Goal: Information Seeking & Learning: Learn about a topic

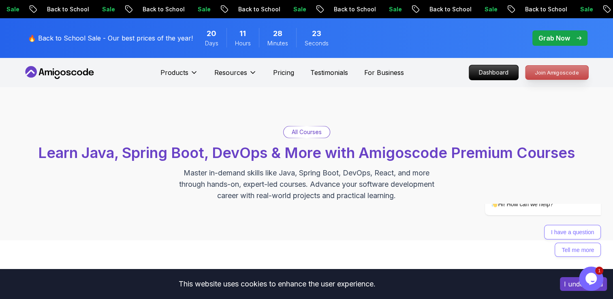
click at [553, 70] on p "Join Amigoscode" at bounding box center [557, 73] width 63 height 14
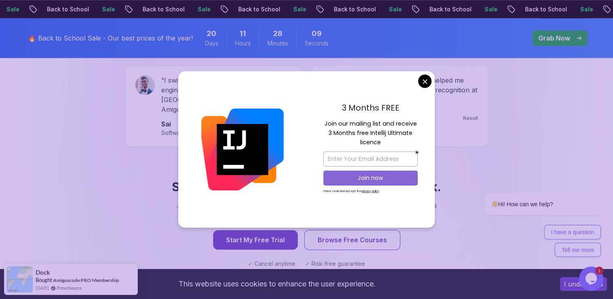
scroll to position [648, 0]
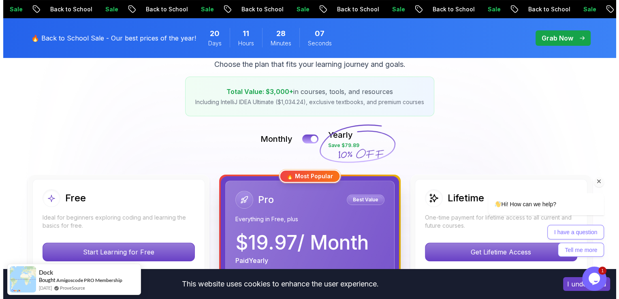
scroll to position [0, 0]
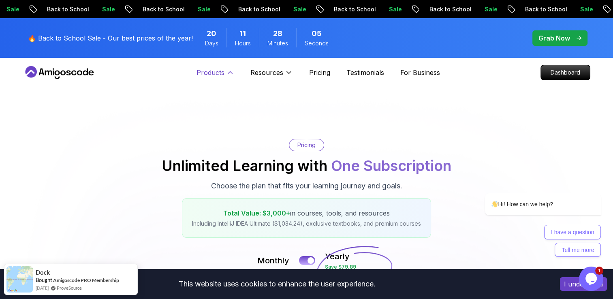
click at [225, 72] on button "Products" at bounding box center [216, 76] width 38 height 16
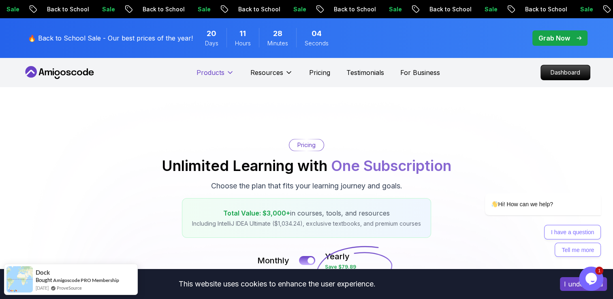
click at [225, 72] on button "Products" at bounding box center [216, 76] width 38 height 16
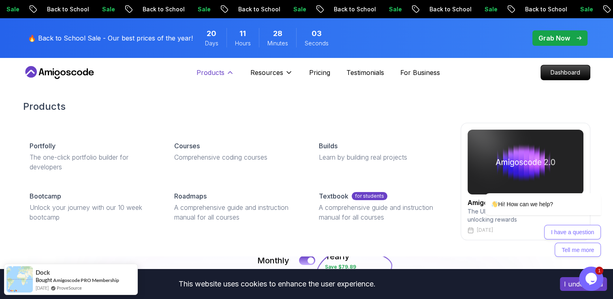
click at [225, 72] on button "Products" at bounding box center [216, 76] width 38 height 16
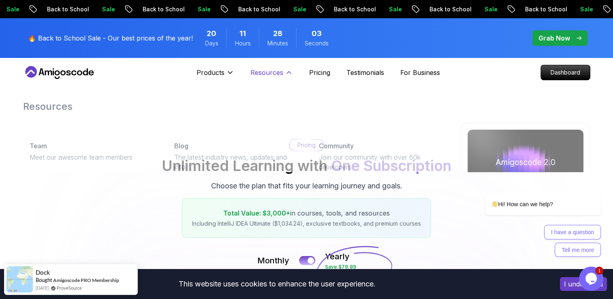
click at [268, 71] on p "Resources" at bounding box center [266, 73] width 33 height 10
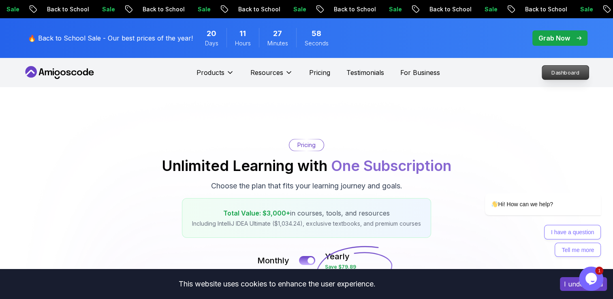
click at [553, 69] on p "Dashboard" at bounding box center [565, 73] width 47 height 14
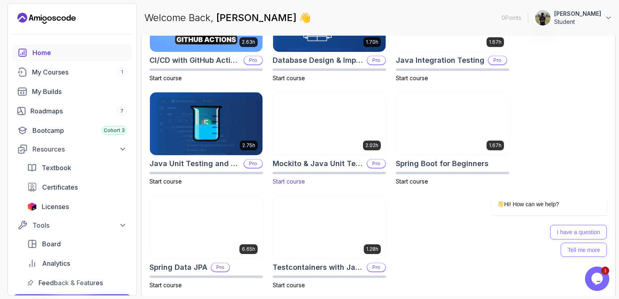
scroll to position [308, 0]
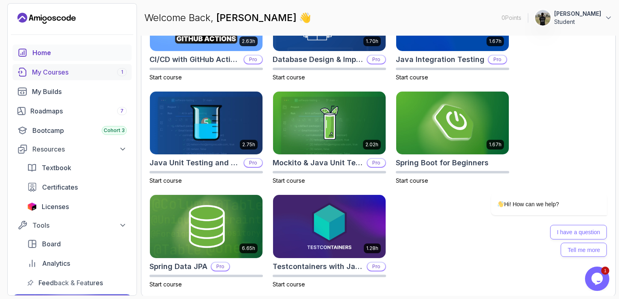
click at [71, 72] on div "My Courses 1" at bounding box center [79, 72] width 95 height 10
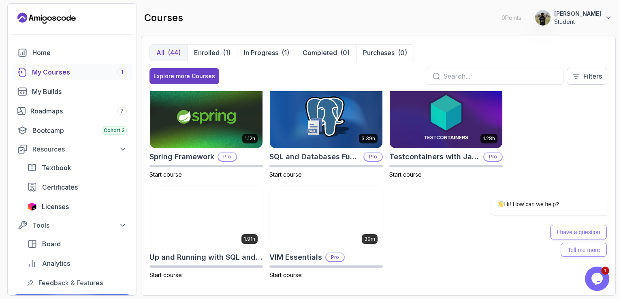
scroll to position [1311, 0]
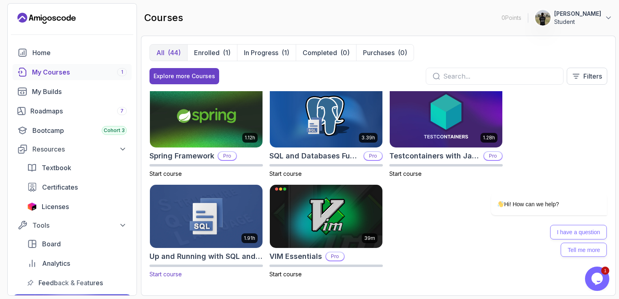
click at [185, 262] on div "1.91h Up and Running with SQL and Databases Start course" at bounding box center [206, 231] width 113 height 94
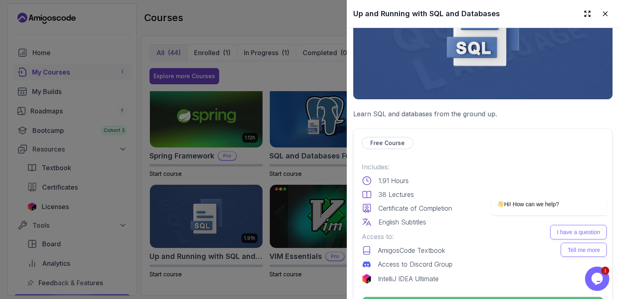
scroll to position [162, 0]
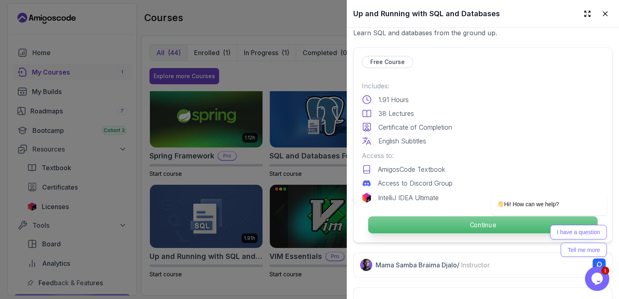
click at [455, 216] on p "Continue" at bounding box center [482, 224] width 229 height 17
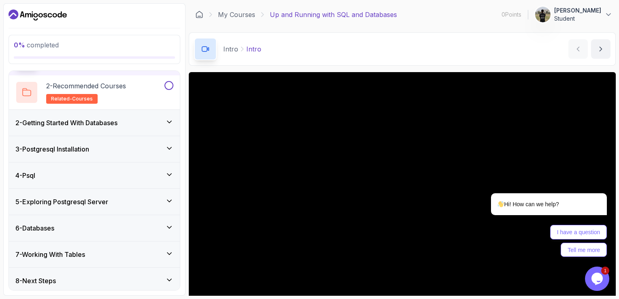
scroll to position [58, 0]
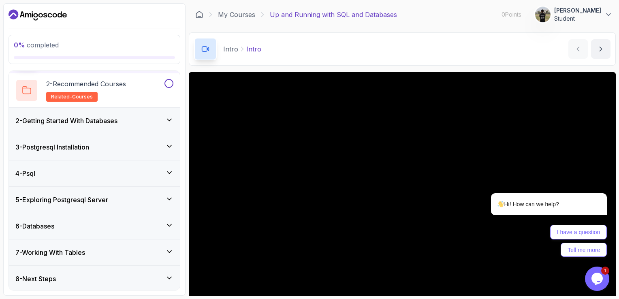
click at [85, 274] on div "8 - Next Steps" at bounding box center [94, 279] width 158 height 10
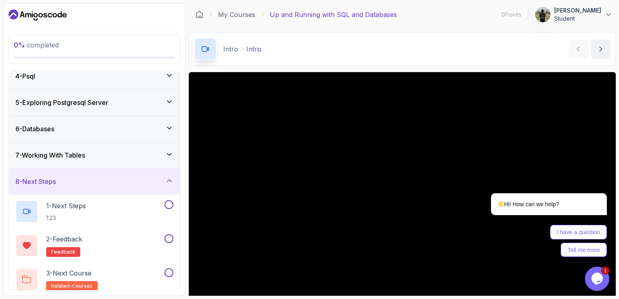
scroll to position [92, 0]
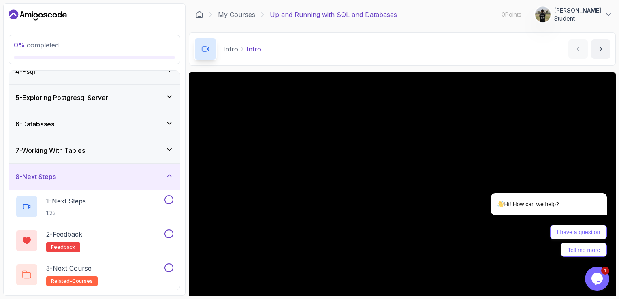
click at [119, 173] on div "8 - Next Steps" at bounding box center [94, 177] width 158 height 10
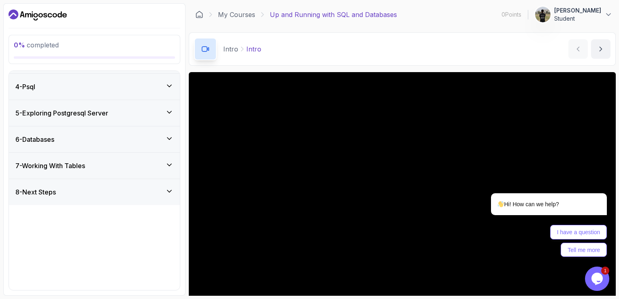
scroll to position [0, 0]
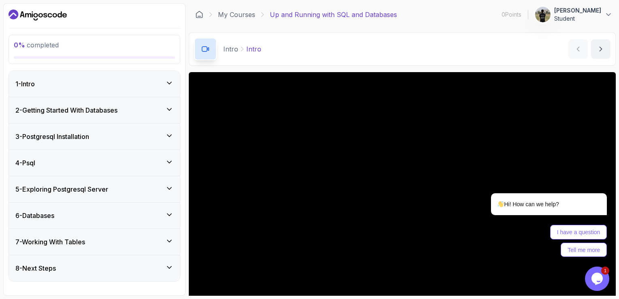
click at [165, 108] on div "2 - Getting Started With Databases" at bounding box center [94, 110] width 158 height 10
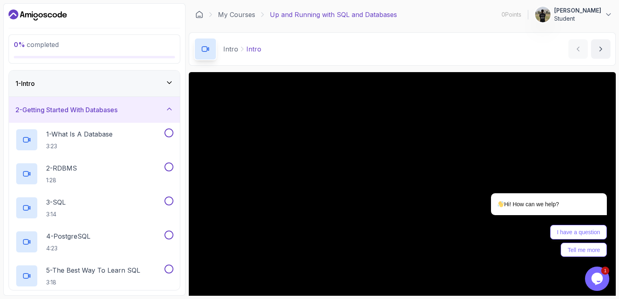
click at [165, 108] on div "2 - Getting Started With Databases" at bounding box center [94, 110] width 158 height 10
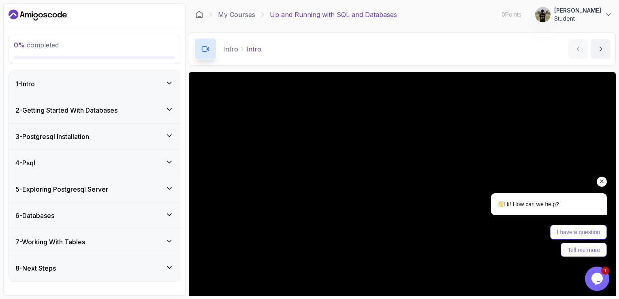
drag, startPoint x: 1068, startPoint y: 303, endPoint x: 603, endPoint y: 183, distance: 480.5
click at [603, 183] on icon "Chat attention grabber" at bounding box center [602, 181] width 7 height 7
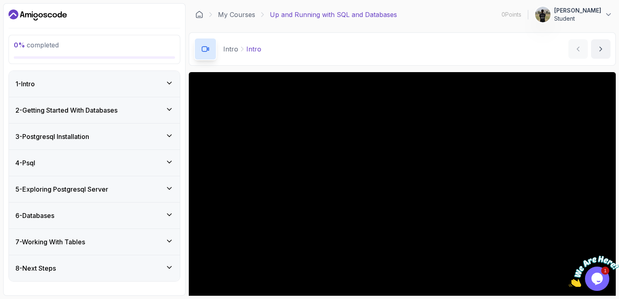
click at [613, 252] on icon "Close" at bounding box center [613, 251] width 7 height 7
click at [104, 83] on div "1 - Intro" at bounding box center [94, 84] width 158 height 10
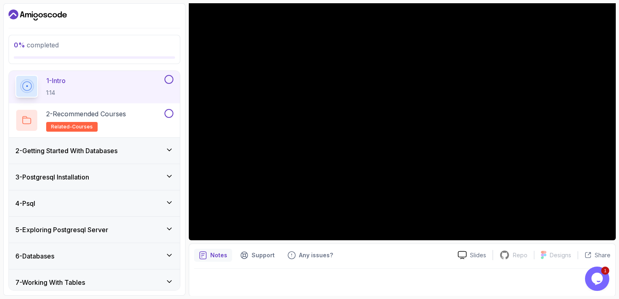
scroll to position [41, 0]
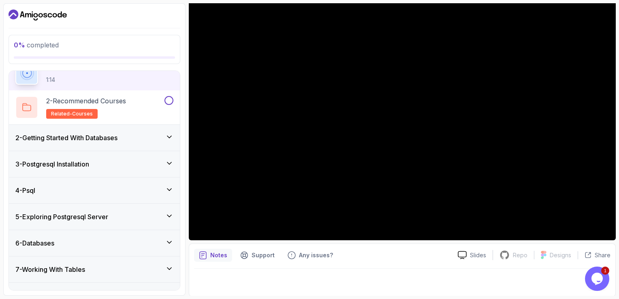
click at [159, 133] on div "2 - Getting Started With Databases" at bounding box center [94, 138] width 158 height 10
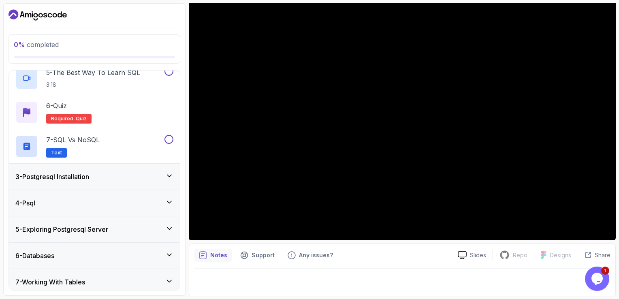
scroll to position [203, 0]
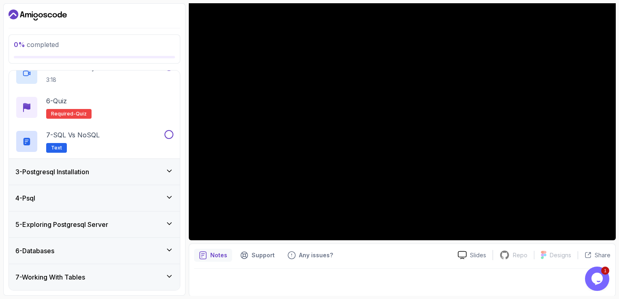
click at [137, 175] on div "3 - Postgresql Installation" at bounding box center [94, 172] width 158 height 10
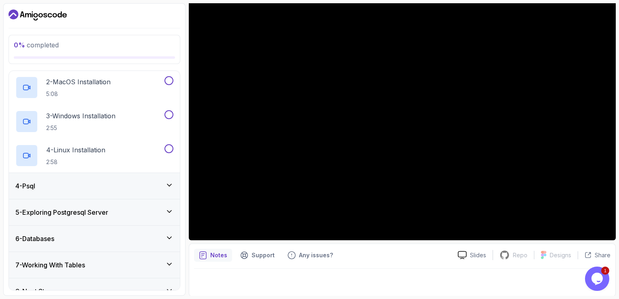
scroll to position [126, 0]
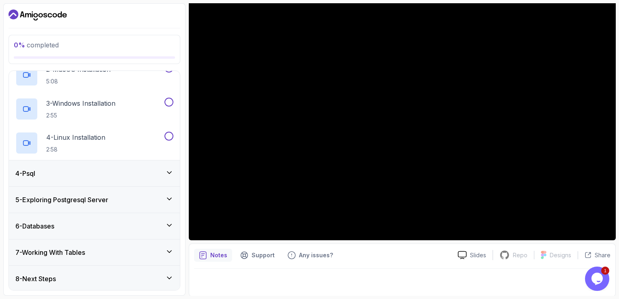
click at [133, 174] on div "4 - Psql" at bounding box center [94, 174] width 158 height 10
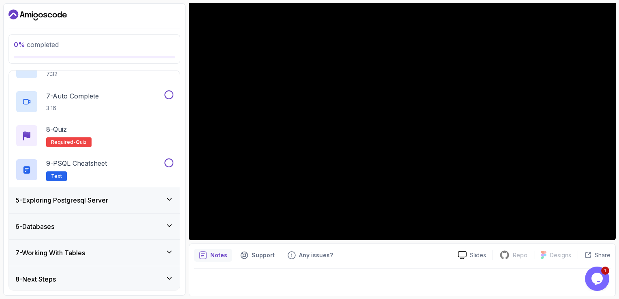
scroll to position [296, 0]
click at [124, 196] on div "5 - Exploring Postgresql Server" at bounding box center [94, 200] width 158 height 10
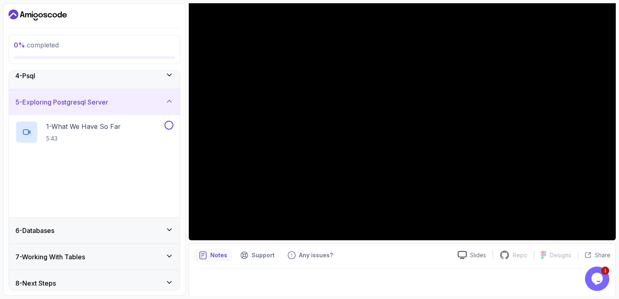
scroll to position [92, 0]
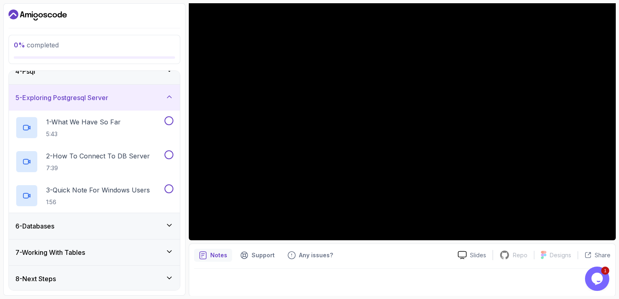
click at [120, 219] on div "6 - Databases" at bounding box center [94, 226] width 171 height 26
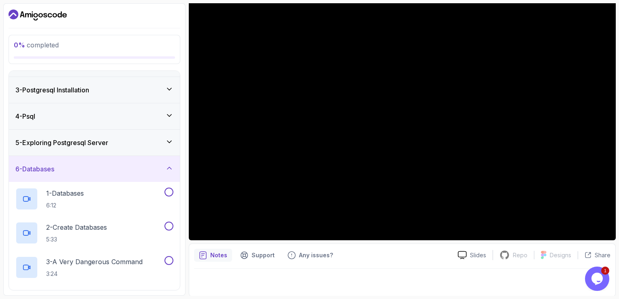
scroll to position [126, 0]
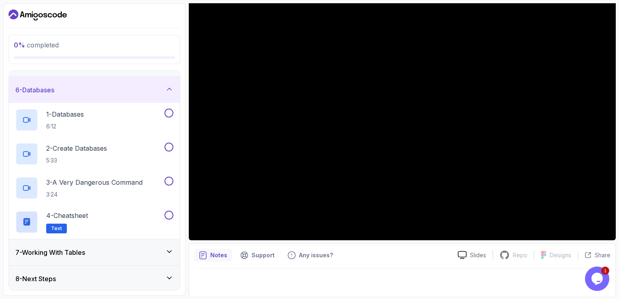
click at [113, 253] on div "7 - Working With Tables" at bounding box center [94, 253] width 158 height 10
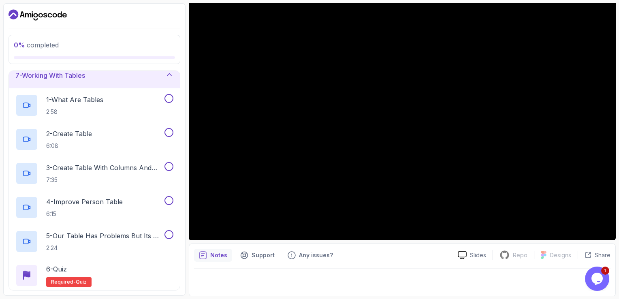
scroll to position [194, 0]
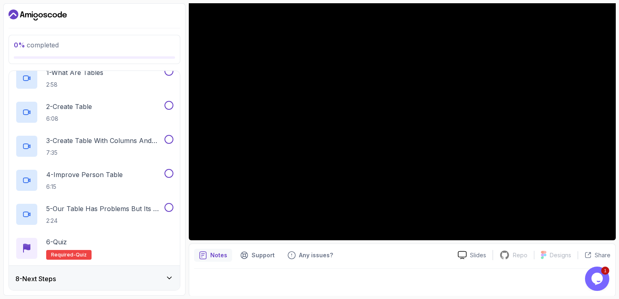
click at [111, 283] on div "8 - Next Steps" at bounding box center [94, 279] width 171 height 26
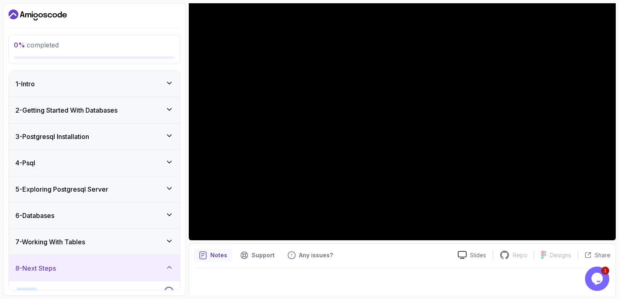
scroll to position [92, 0]
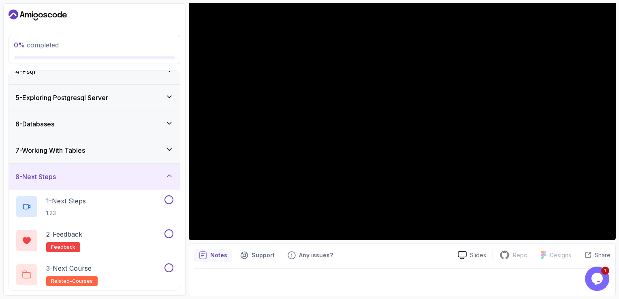
click at [152, 174] on div "8 - Next Steps" at bounding box center [94, 177] width 158 height 10
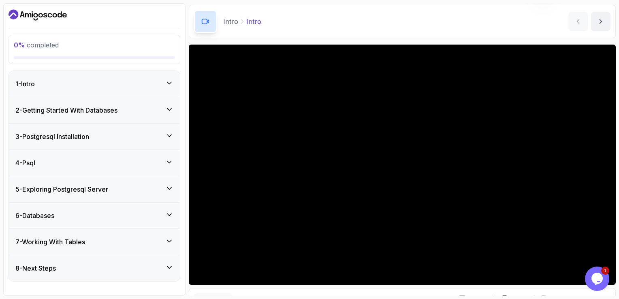
scroll to position [41, 0]
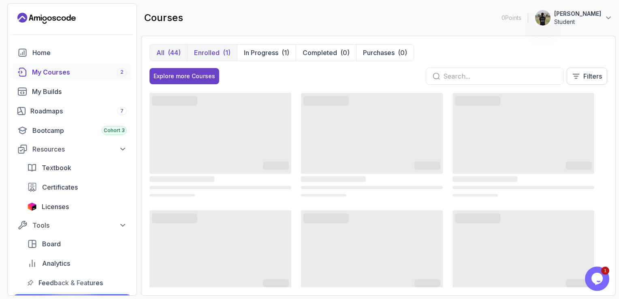
click at [210, 53] on p "Enrolled" at bounding box center [207, 53] width 26 height 10
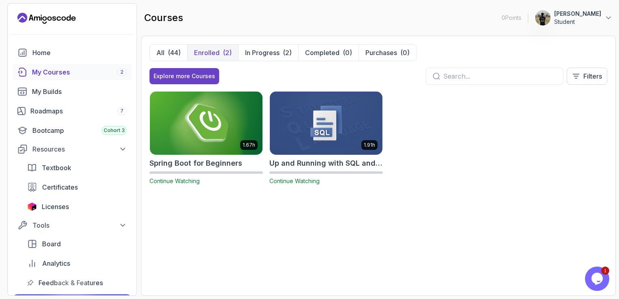
click at [222, 161] on h2 "Spring Boot for Beginners" at bounding box center [196, 163] width 93 height 11
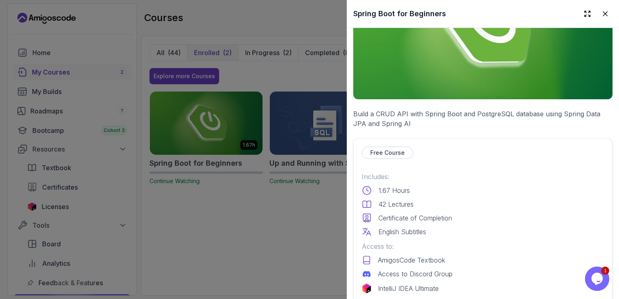
scroll to position [122, 0]
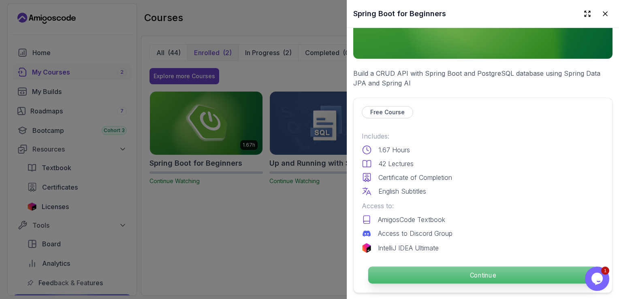
click at [494, 269] on p "Continue" at bounding box center [482, 275] width 229 height 17
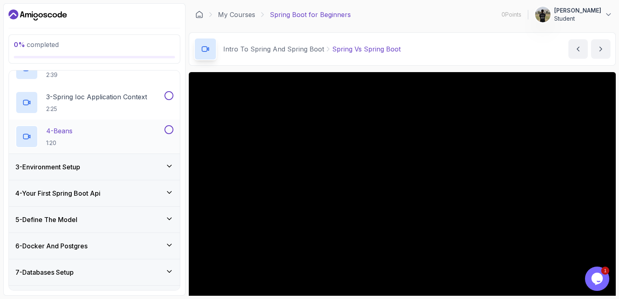
scroll to position [122, 0]
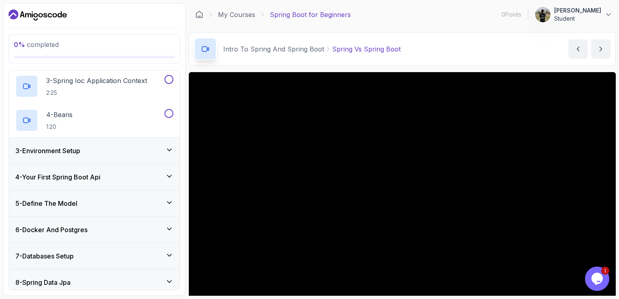
click at [131, 154] on div "3 - Environment Setup" at bounding box center [94, 151] width 158 height 10
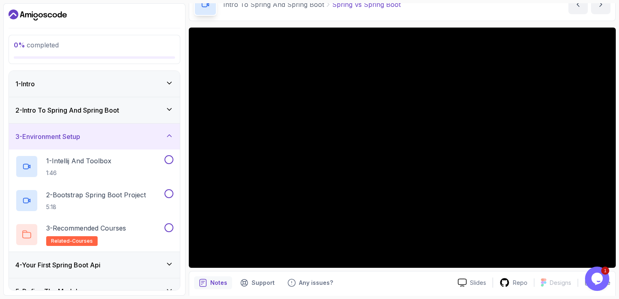
scroll to position [32, 0]
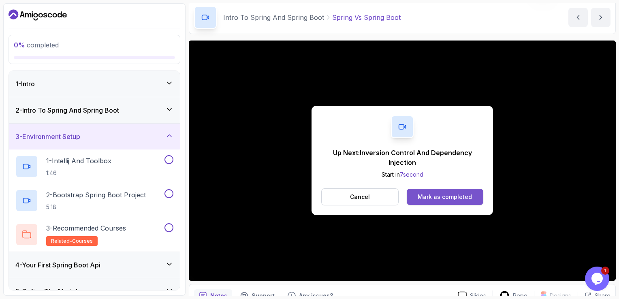
click at [438, 196] on div "Mark as completed" at bounding box center [445, 197] width 54 height 8
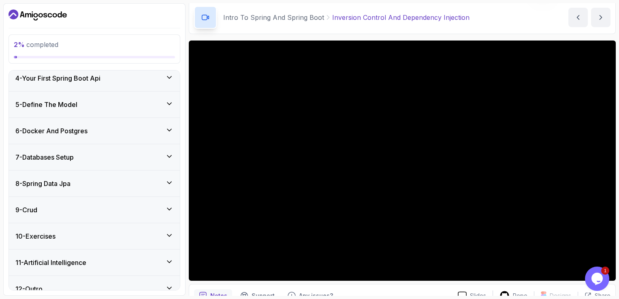
scroll to position [231, 0]
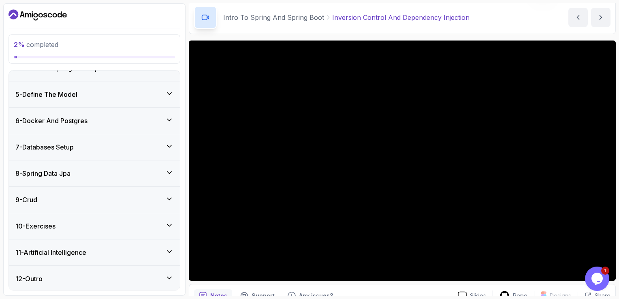
click at [139, 203] on div "9 - Crud" at bounding box center [94, 200] width 158 height 10
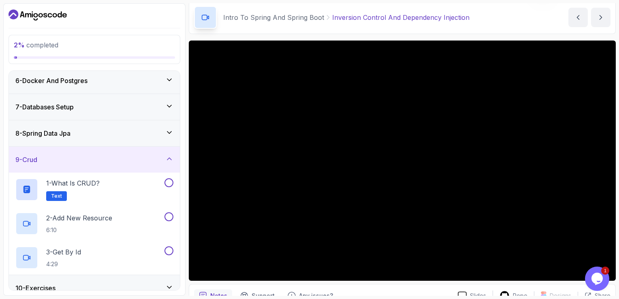
scroll to position [175, 0]
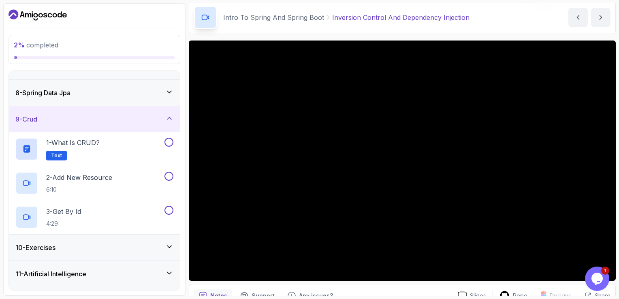
click at [161, 125] on div "9 - Crud" at bounding box center [94, 119] width 171 height 26
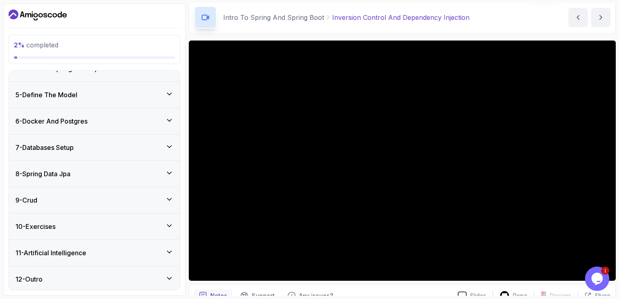
scroll to position [94, 0]
click at [146, 227] on div "10 - Exercises" at bounding box center [94, 227] width 158 height 10
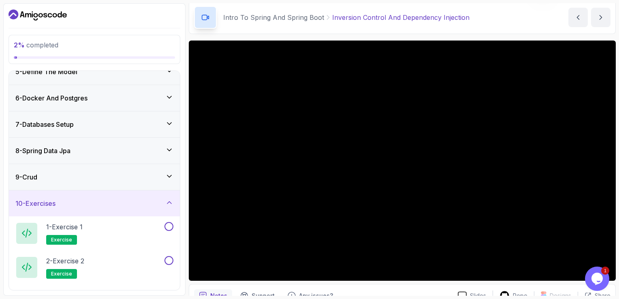
scroll to position [175, 0]
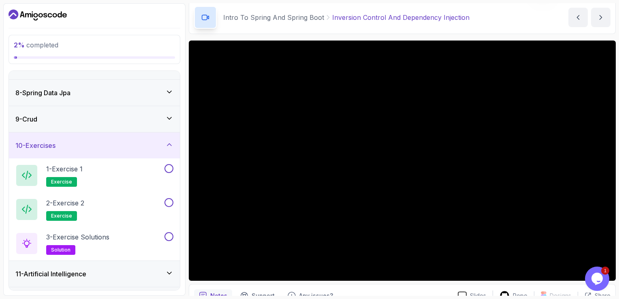
click at [120, 150] on div "10 - Exercises" at bounding box center [94, 146] width 171 height 26
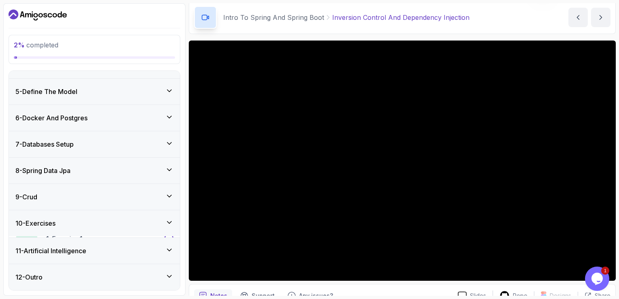
scroll to position [94, 0]
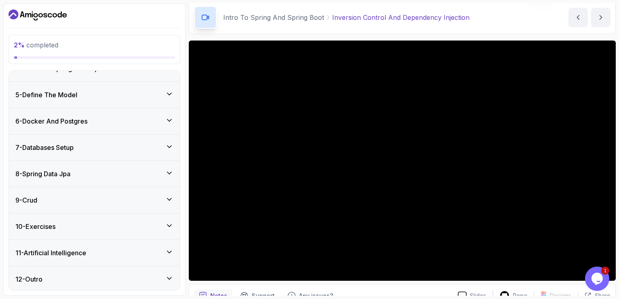
click at [153, 252] on div "11 - Artificial Intelligence" at bounding box center [94, 253] width 158 height 10
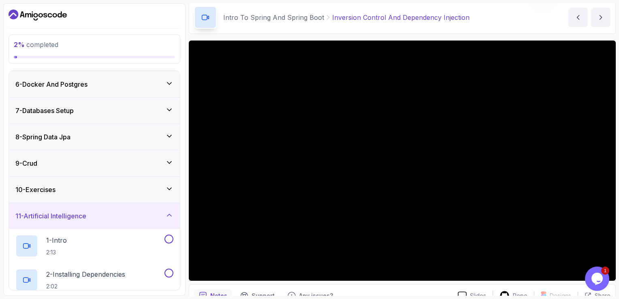
scroll to position [130, 0]
click at [150, 212] on div "11 - Artificial Intelligence" at bounding box center [94, 217] width 158 height 10
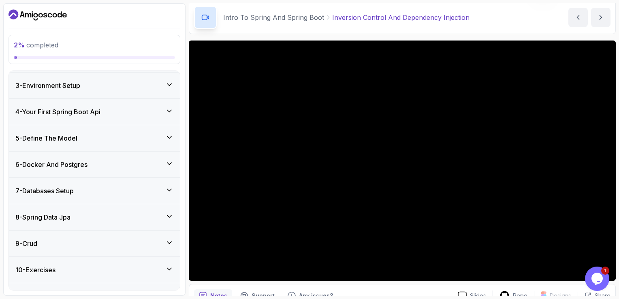
scroll to position [0, 0]
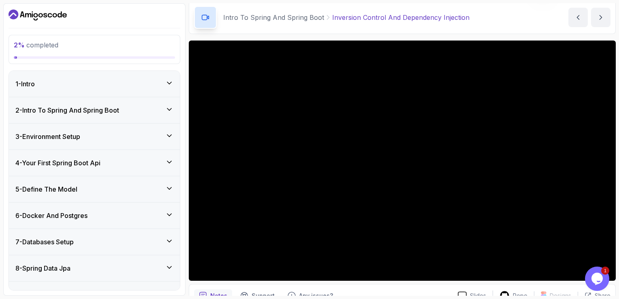
click at [110, 107] on h3 "2 - Intro To Spring And Spring Boot" at bounding box center [67, 110] width 104 height 10
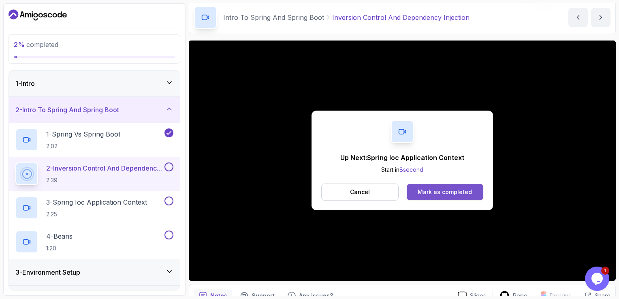
click at [428, 190] on div "Mark as completed" at bounding box center [445, 192] width 54 height 8
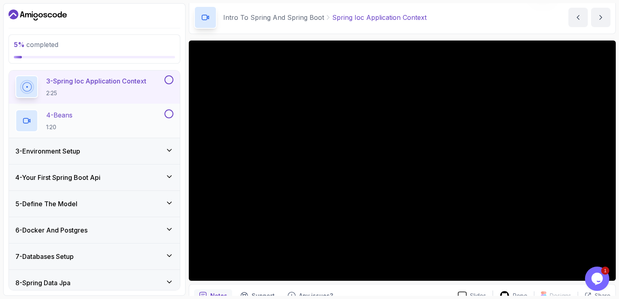
scroll to position [122, 0]
click at [127, 148] on div "3 - Environment Setup" at bounding box center [94, 151] width 158 height 10
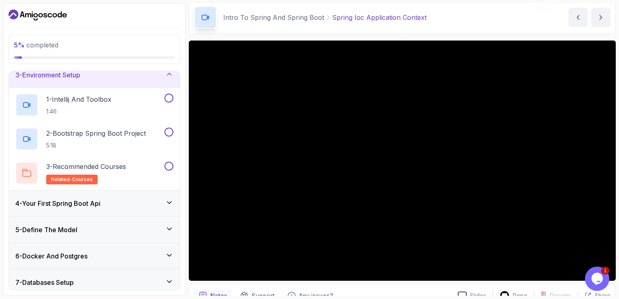
scroll to position [75, 0]
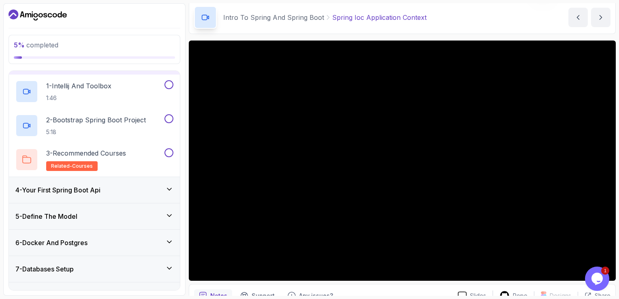
click at [81, 213] on div "5 - Define The Model" at bounding box center [94, 217] width 158 height 10
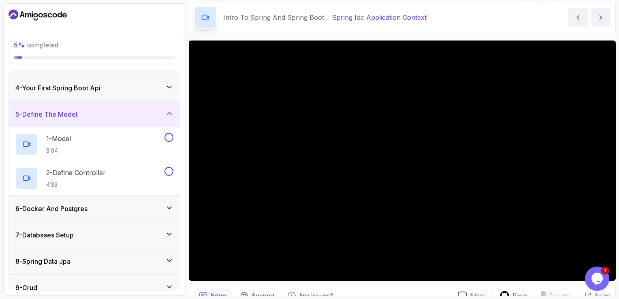
click at [96, 213] on div "6 - Docker And Postgres" at bounding box center [94, 209] width 171 height 26
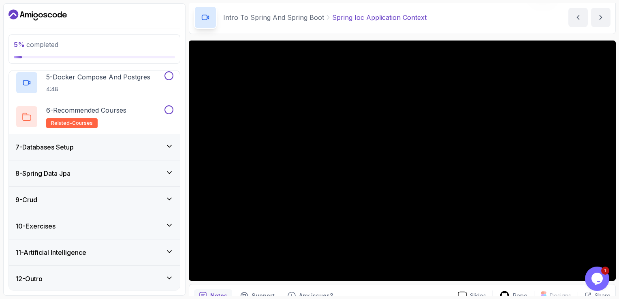
click at [107, 198] on div "9 - Crud" at bounding box center [94, 200] width 158 height 10
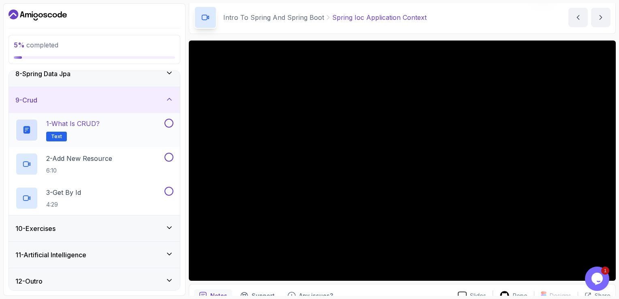
scroll to position [197, 0]
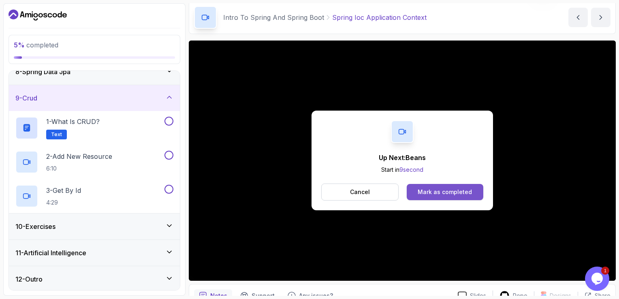
click at [465, 190] on div "Mark as completed" at bounding box center [445, 192] width 54 height 8
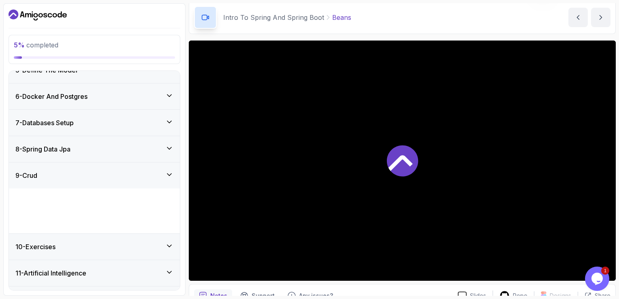
scroll to position [231, 0]
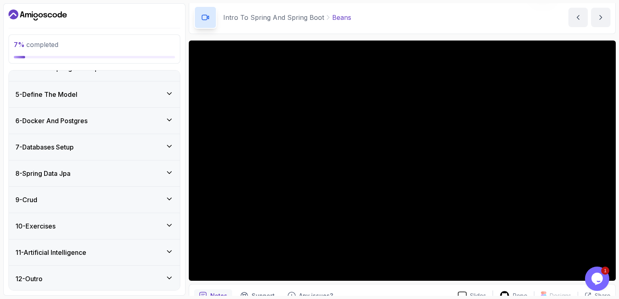
click at [89, 204] on div "9 - Crud" at bounding box center [94, 200] width 171 height 26
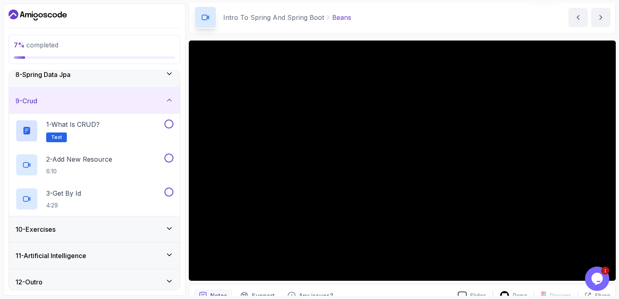
scroll to position [197, 0]
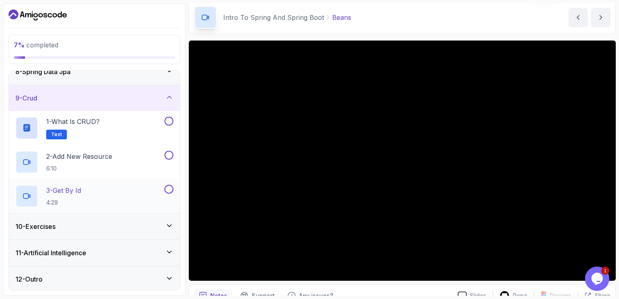
click at [97, 196] on div "3 - Get By Id 4:29" at bounding box center [89, 196] width 148 height 23
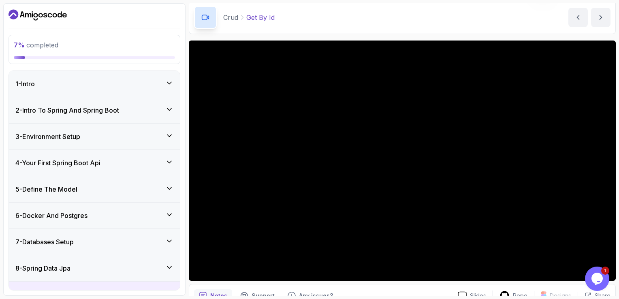
click at [136, 106] on div "2 - Intro To Spring And Spring Boot" at bounding box center [94, 110] width 158 height 10
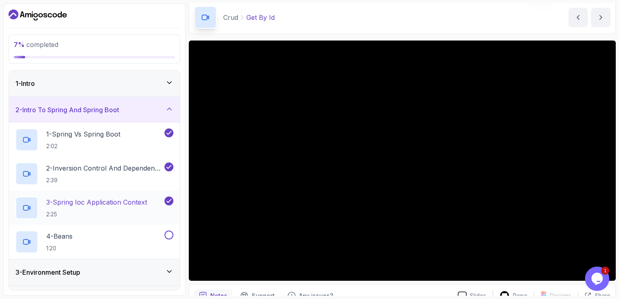
scroll to position [41, 0]
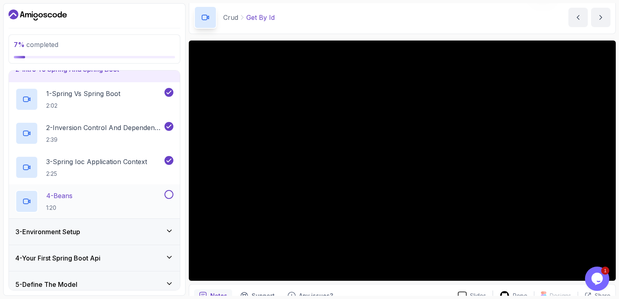
click at [117, 198] on div "4 - Beans 1:20" at bounding box center [89, 201] width 148 height 23
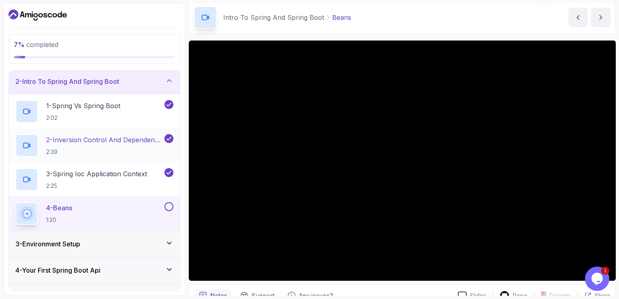
scroll to position [41, 0]
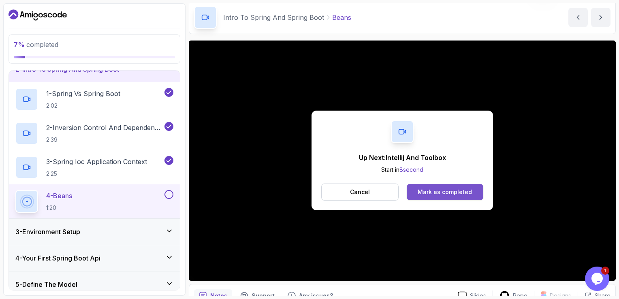
click at [439, 192] on div "Mark as completed" at bounding box center [445, 192] width 54 height 8
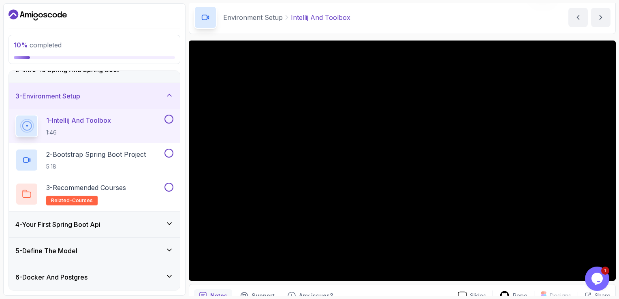
click at [127, 224] on div "4 - Your First Spring Boot Api" at bounding box center [94, 225] width 158 height 10
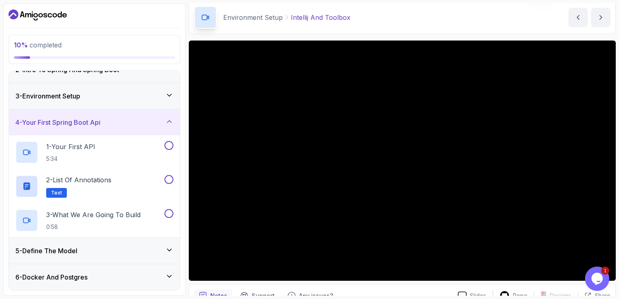
drag, startPoint x: 164, startPoint y: 120, endPoint x: 163, endPoint y: 127, distance: 7.7
click at [163, 127] on div "4 - Your First Spring Boot Api" at bounding box center [94, 122] width 171 height 26
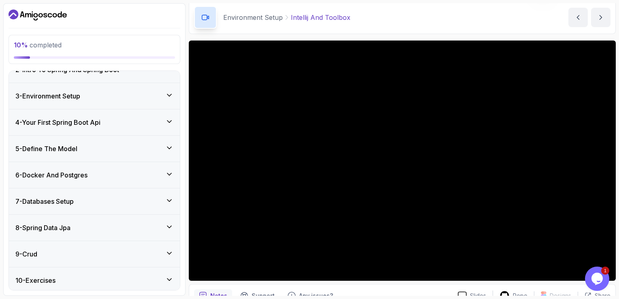
click at [163, 127] on div "4 - Your First Spring Boot Api" at bounding box center [94, 122] width 171 height 26
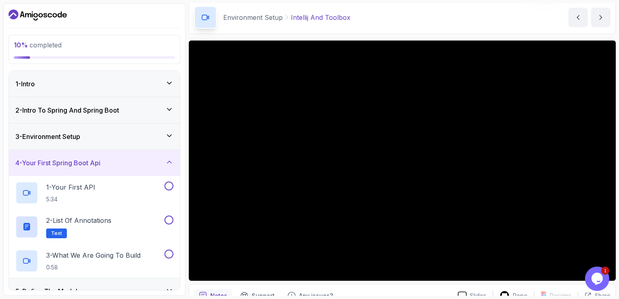
click at [149, 128] on div "3 - Environment Setup" at bounding box center [94, 137] width 171 height 26
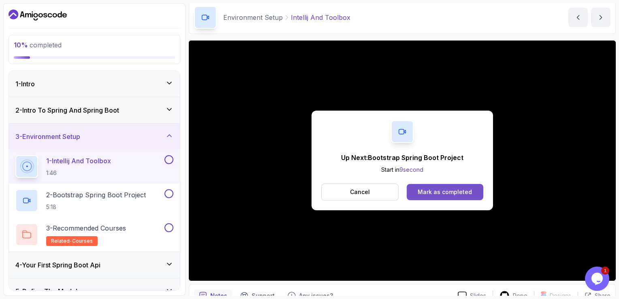
click at [473, 193] on button "Mark as completed" at bounding box center [445, 192] width 77 height 16
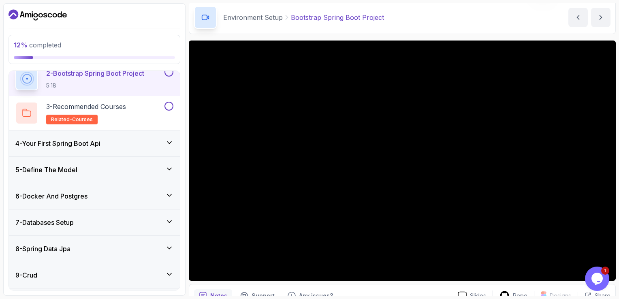
click at [126, 144] on div "4 - Your First Spring Boot Api" at bounding box center [94, 144] width 158 height 10
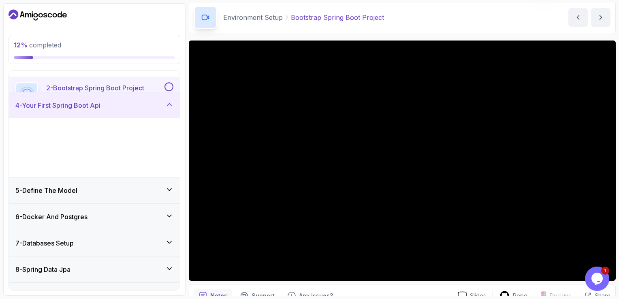
scroll to position [94, 0]
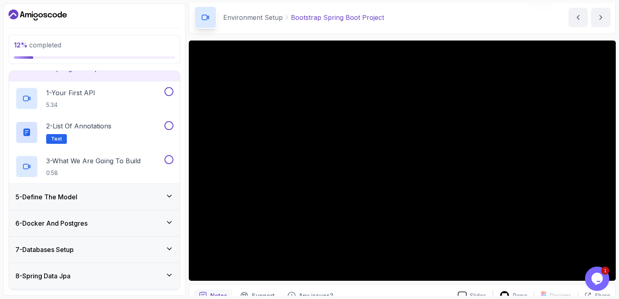
click at [125, 201] on div "5 - Define The Model" at bounding box center [94, 197] width 171 height 26
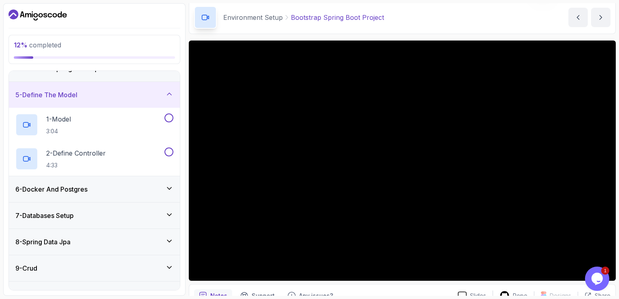
click at [125, 203] on div "7 - Databases Setup" at bounding box center [94, 216] width 171 height 26
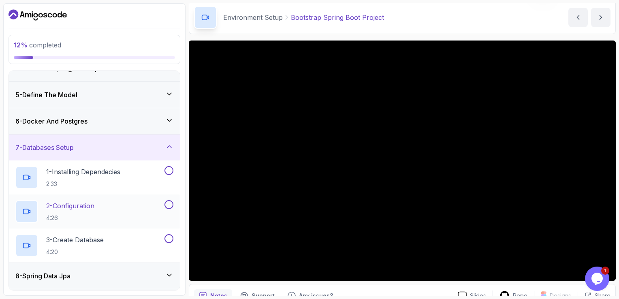
scroll to position [175, 0]
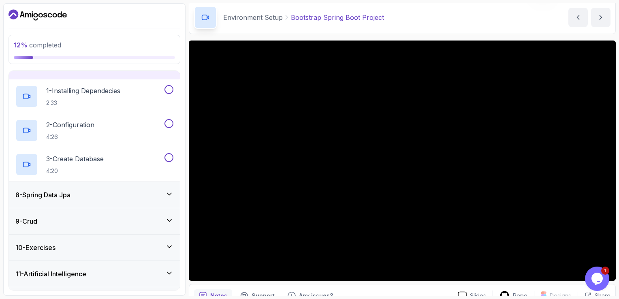
click at [123, 203] on div "8 - Spring Data Jpa" at bounding box center [94, 195] width 171 height 26
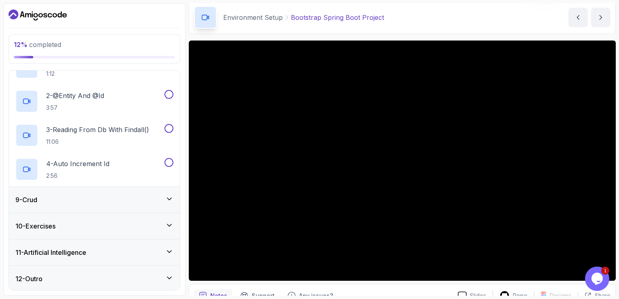
click at [123, 203] on div "9 - Crud" at bounding box center [94, 200] width 171 height 26
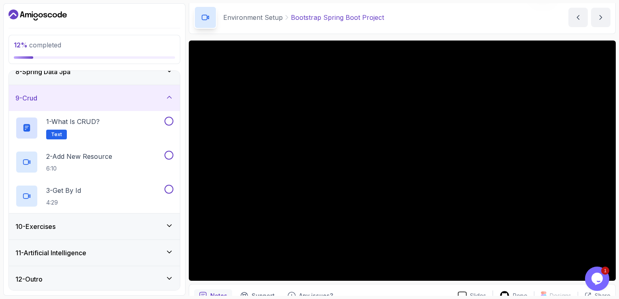
click at [132, 222] on div "10 - Exercises" at bounding box center [94, 227] width 158 height 10
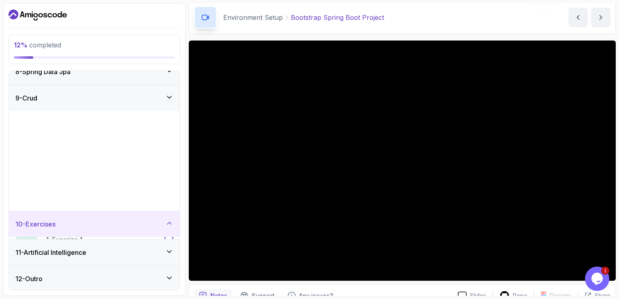
scroll to position [197, 0]
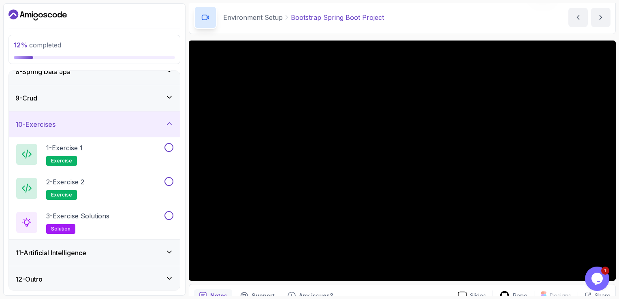
click at [117, 248] on div "11 - Artificial Intelligence" at bounding box center [94, 253] width 158 height 10
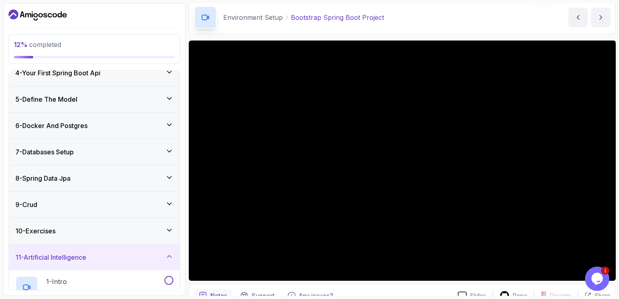
scroll to position [34, 0]
